Goal: Task Accomplishment & Management: Complete application form

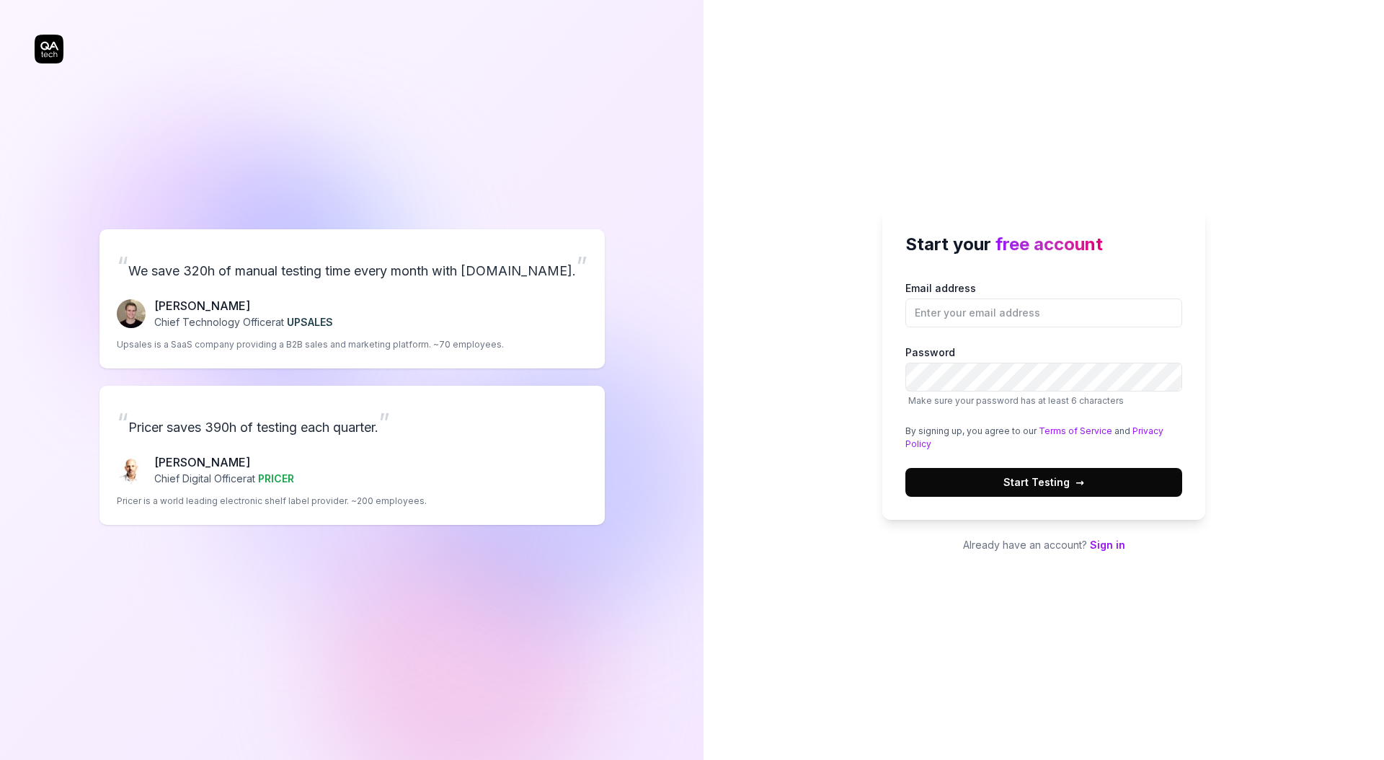
click at [343, 105] on div "“ We save 320h of manual testing time every month with QA.tech. ” Fredrik Seidl…" at bounding box center [352, 377] width 634 height 696
